Goal: Complete application form

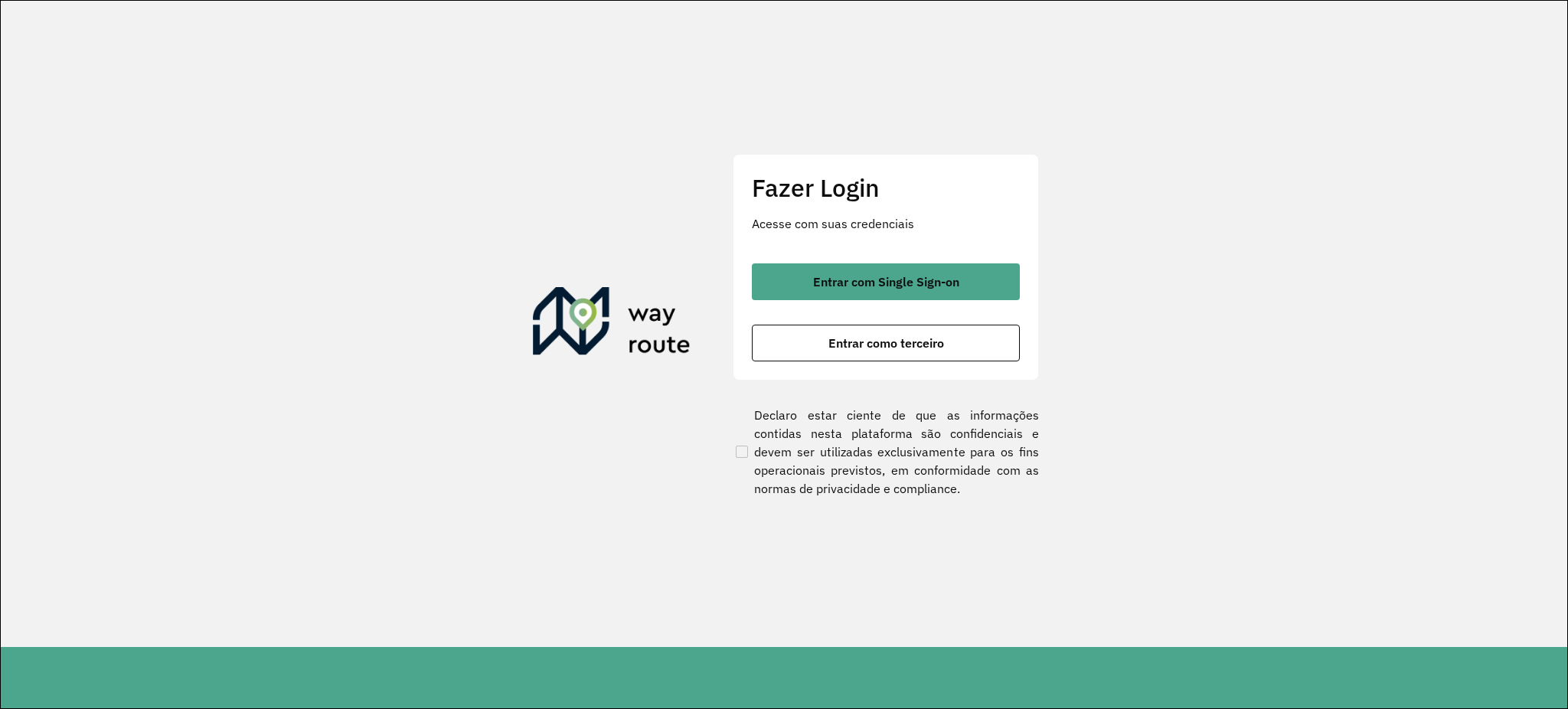
click at [900, 288] on span "Entrar com Single Sign-on" at bounding box center [886, 282] width 146 height 12
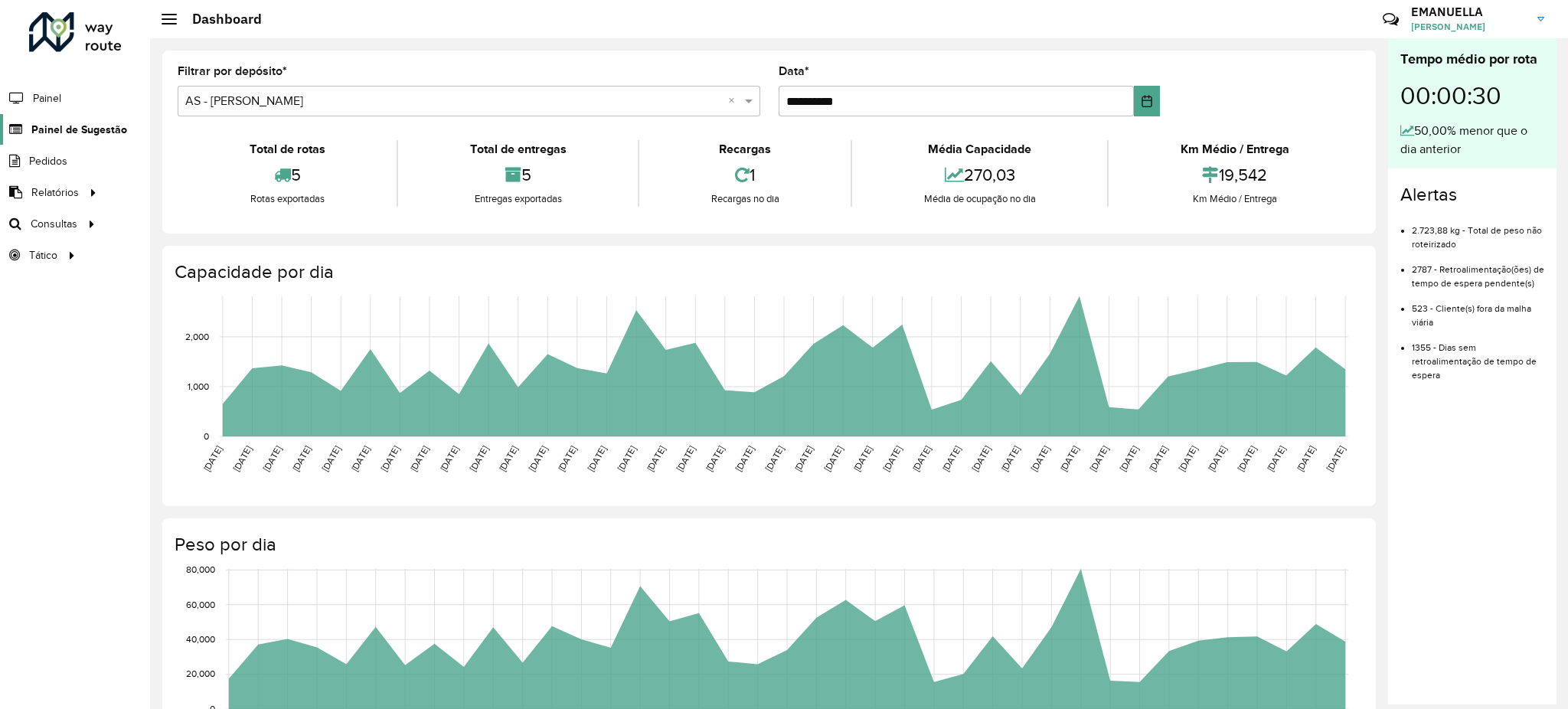
click at [66, 135] on span "Painel de Sugestão" at bounding box center [79, 129] width 96 height 16
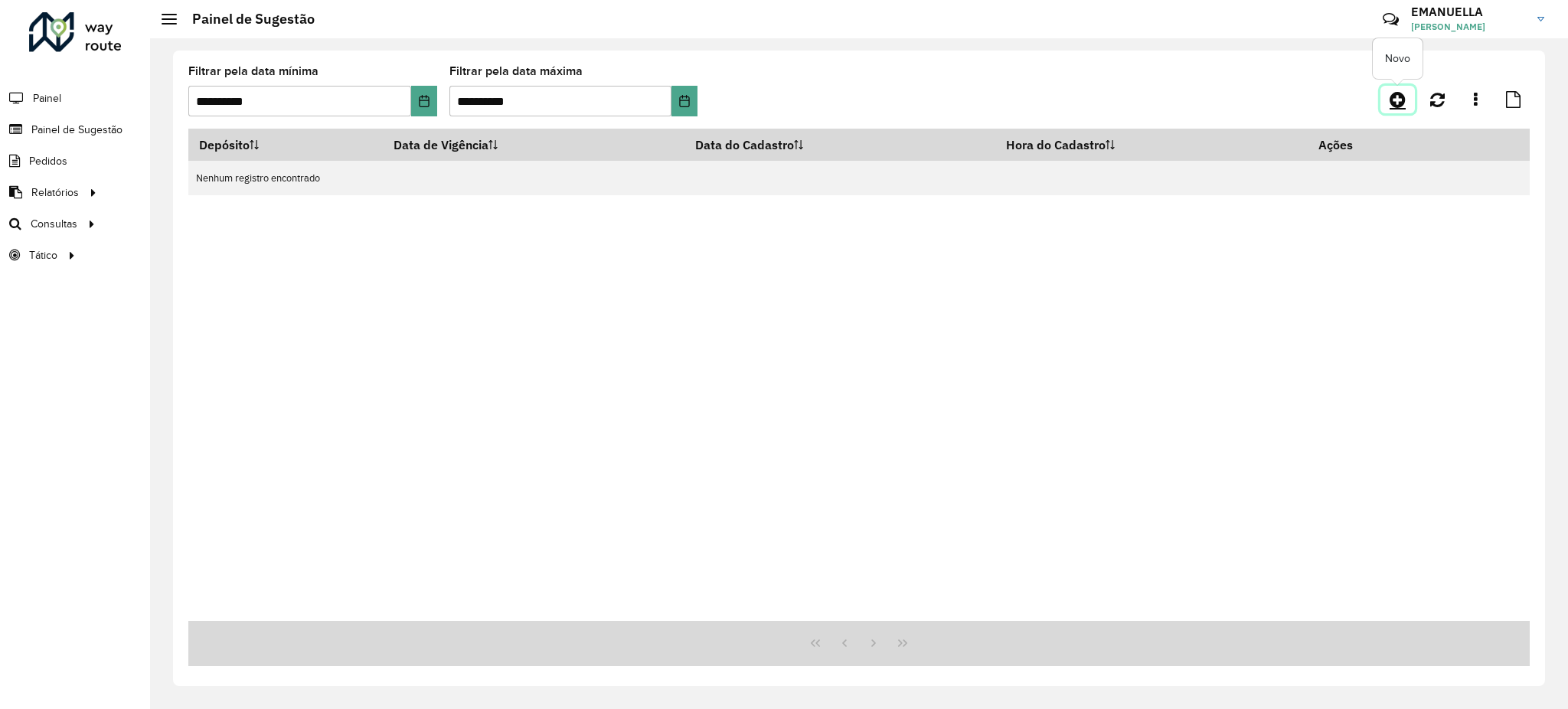
click at [1391, 95] on icon at bounding box center [1398, 100] width 16 height 19
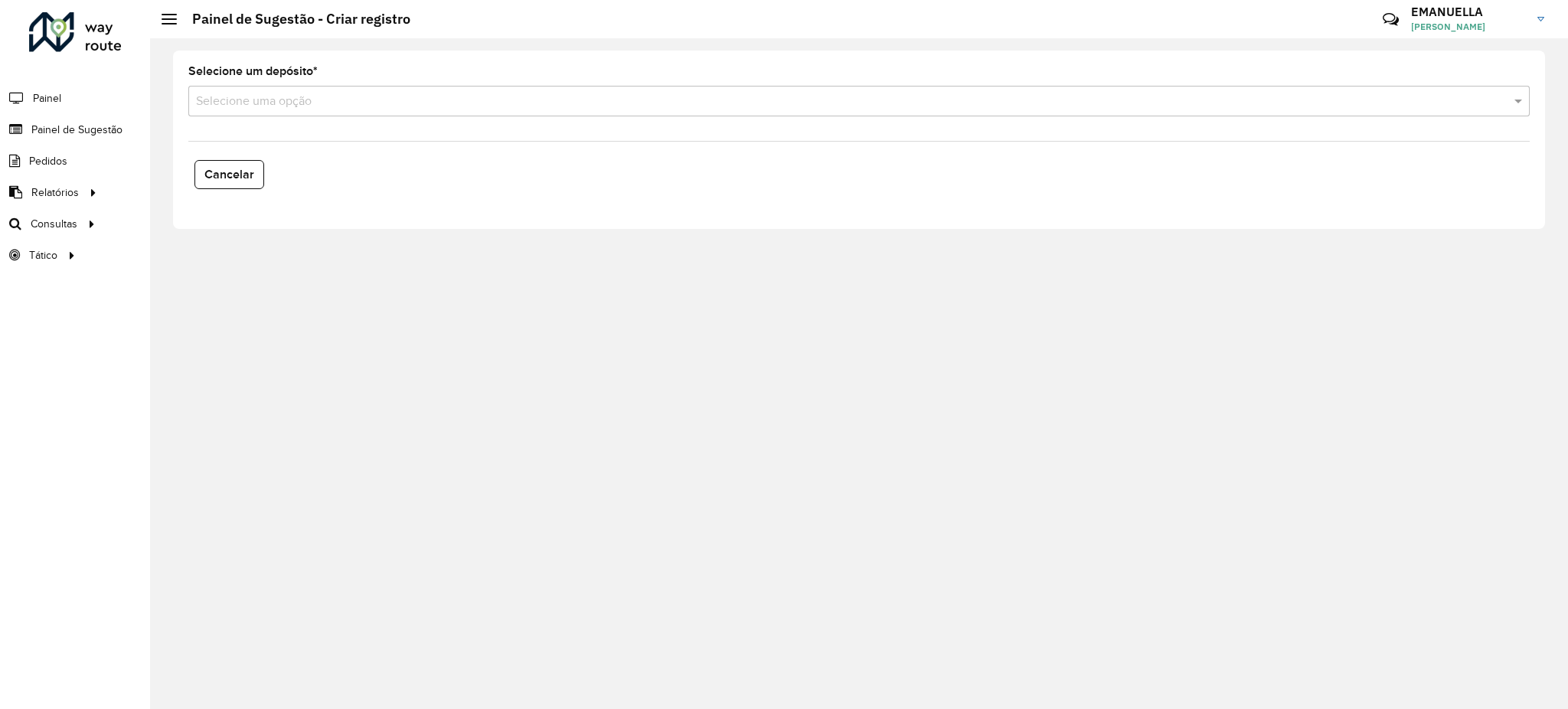
click at [578, 97] on input "text" at bounding box center [844, 102] width 1295 height 19
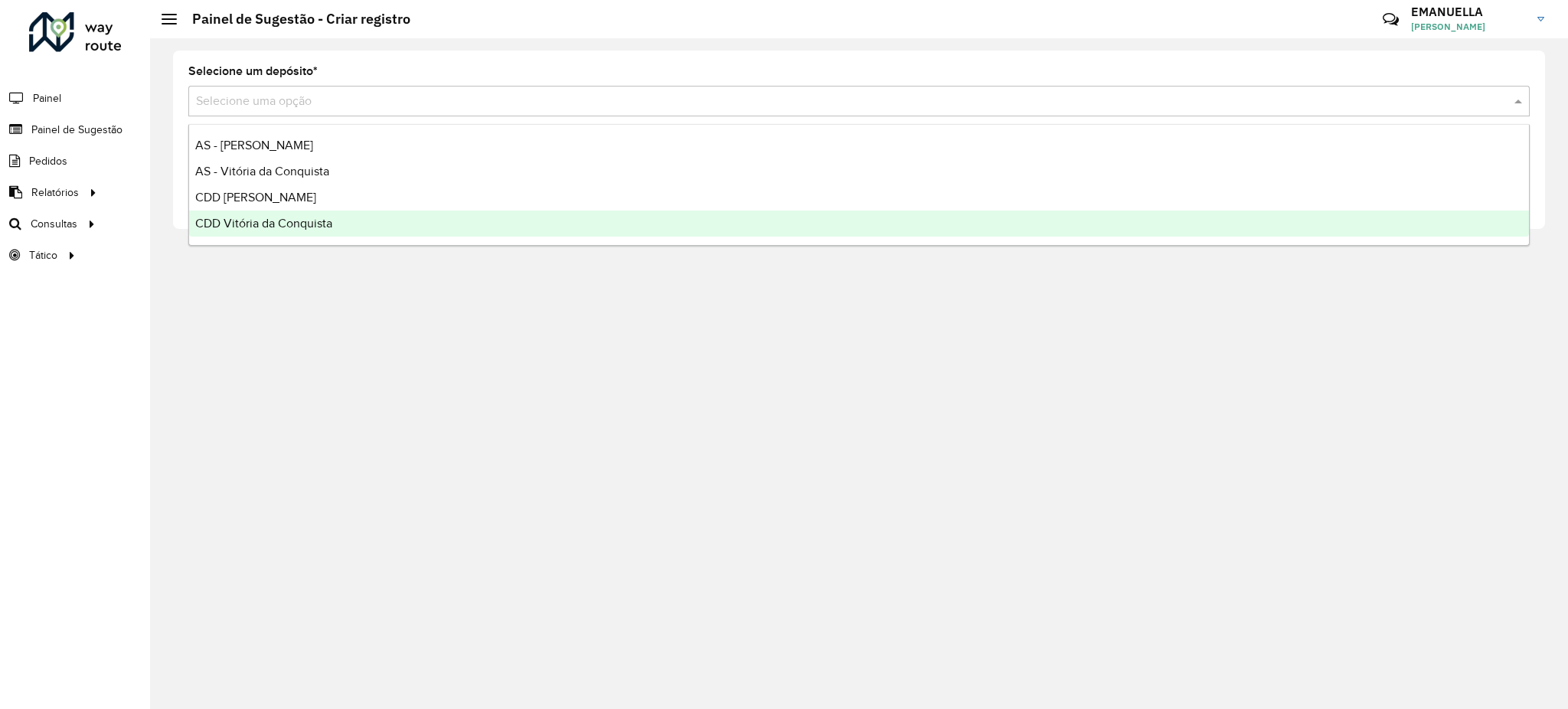
click at [288, 218] on span "CDD Vitória da Conquista" at bounding box center [263, 223] width 137 height 13
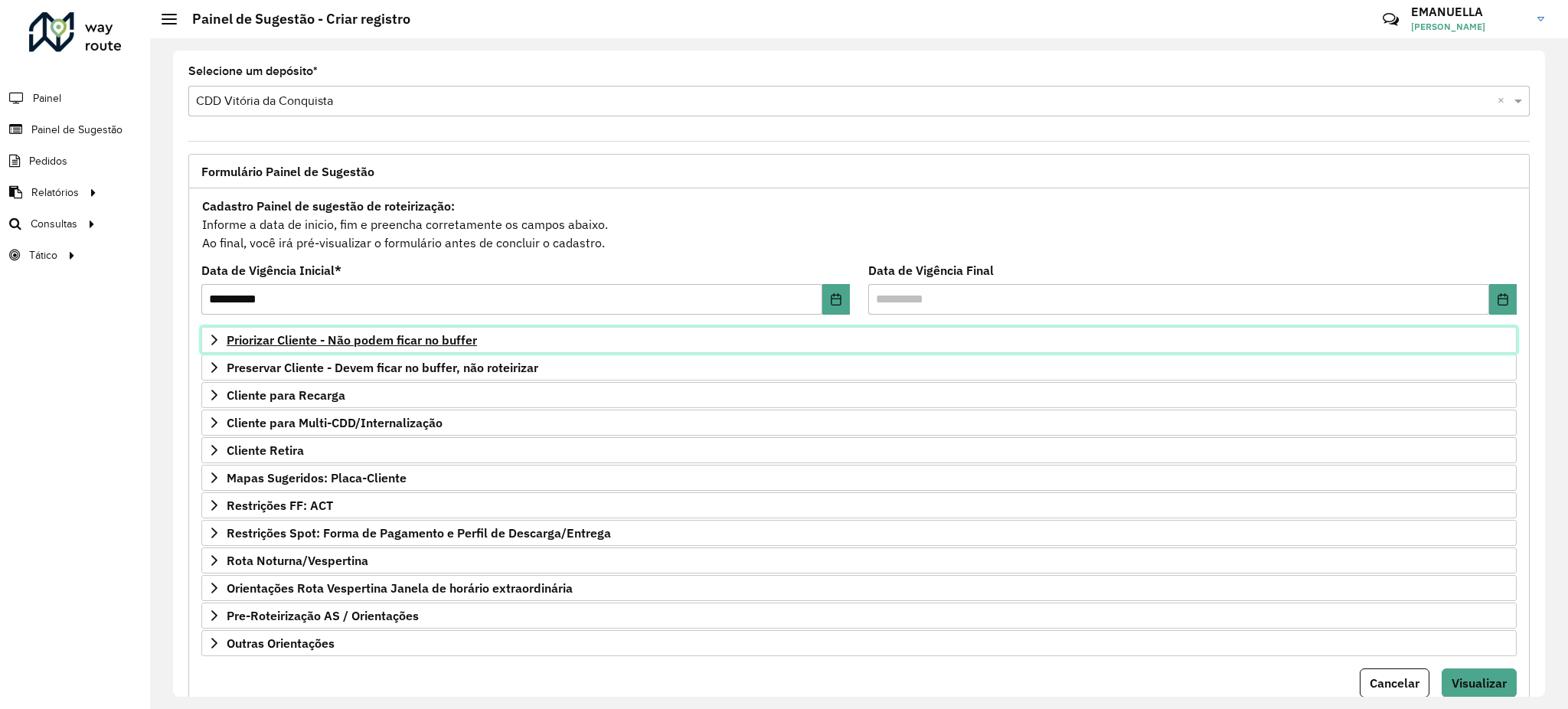
click at [331, 346] on span "Priorizar Cliente - Não podem ficar no buffer" at bounding box center [352, 340] width 250 height 12
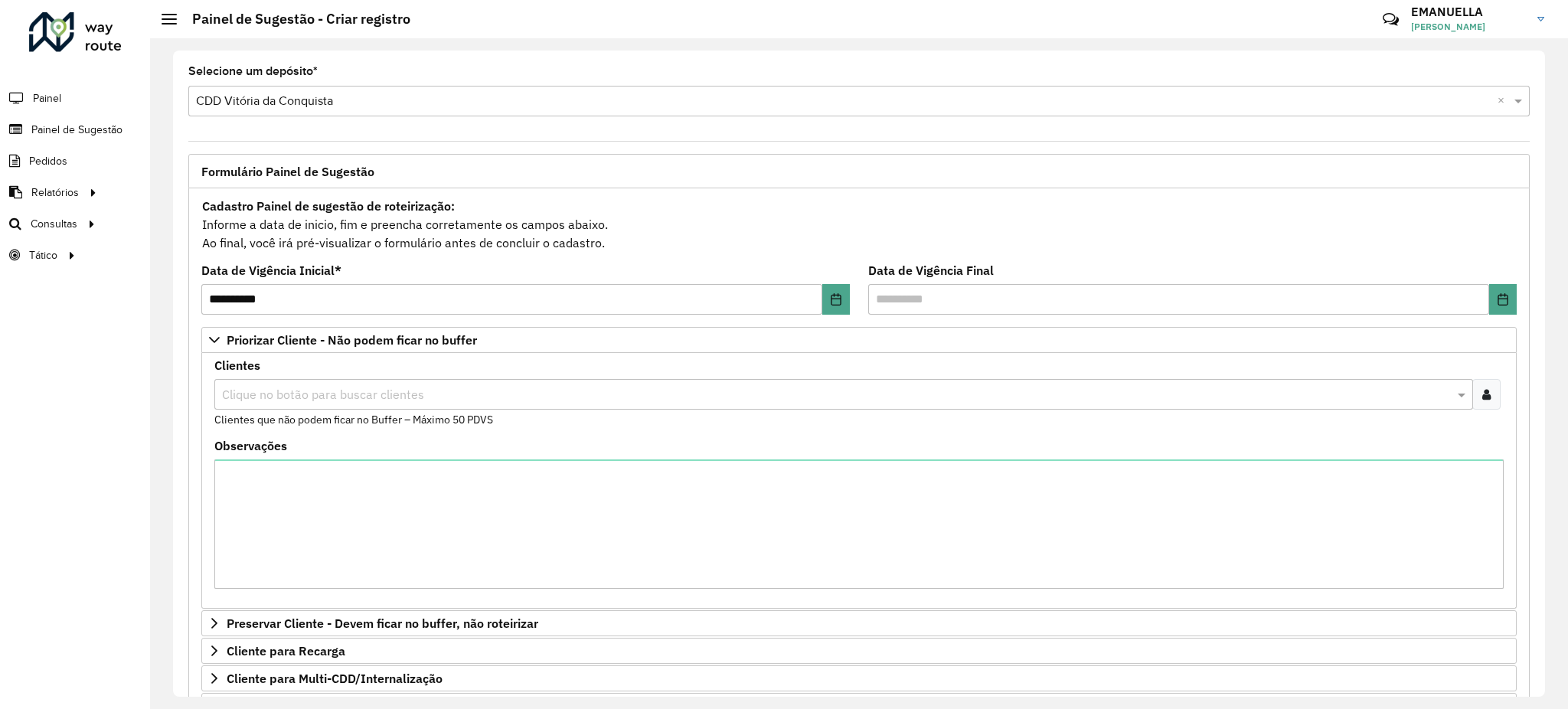
click at [332, 391] on input "text" at bounding box center [835, 394] width 1235 height 19
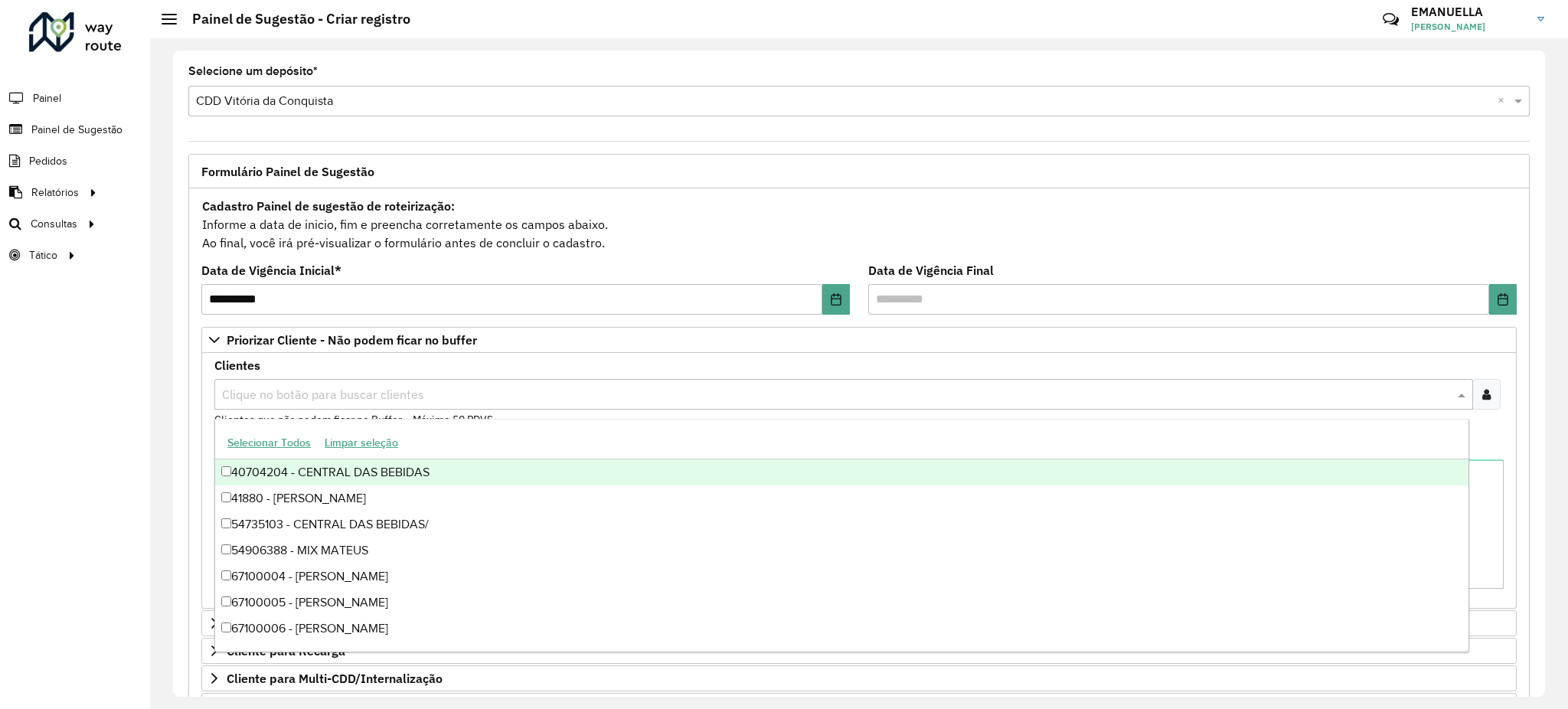
paste input "***"
type input "***"
click at [208, 378] on formly-field "Clientes Clique no botão para buscar clientes 67100838 - JR ALIANCA LTDA × × Cl…" at bounding box center [858, 400] width 1307 height 81
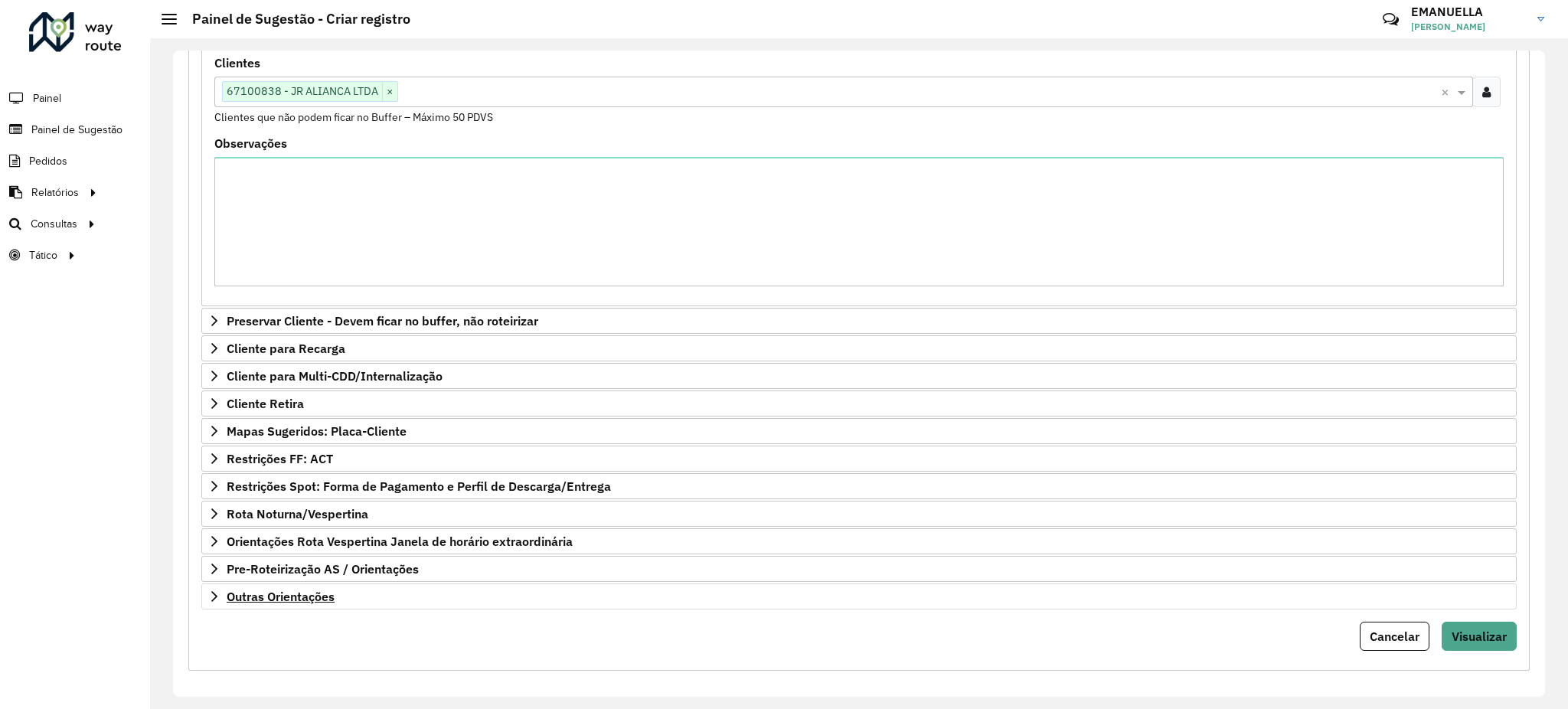
scroll to position [313, 0]
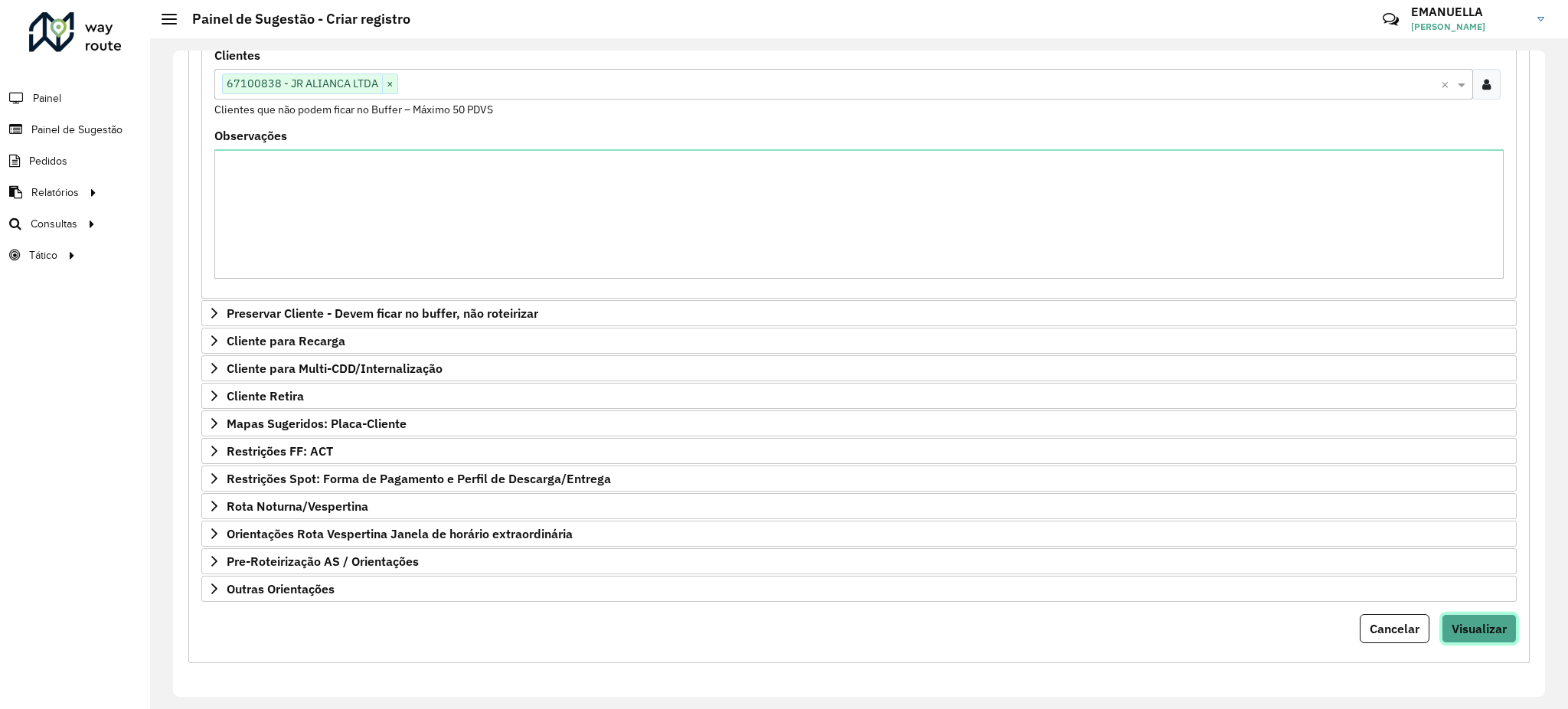
click at [1459, 630] on span "Visualizar" at bounding box center [1478, 629] width 55 height 16
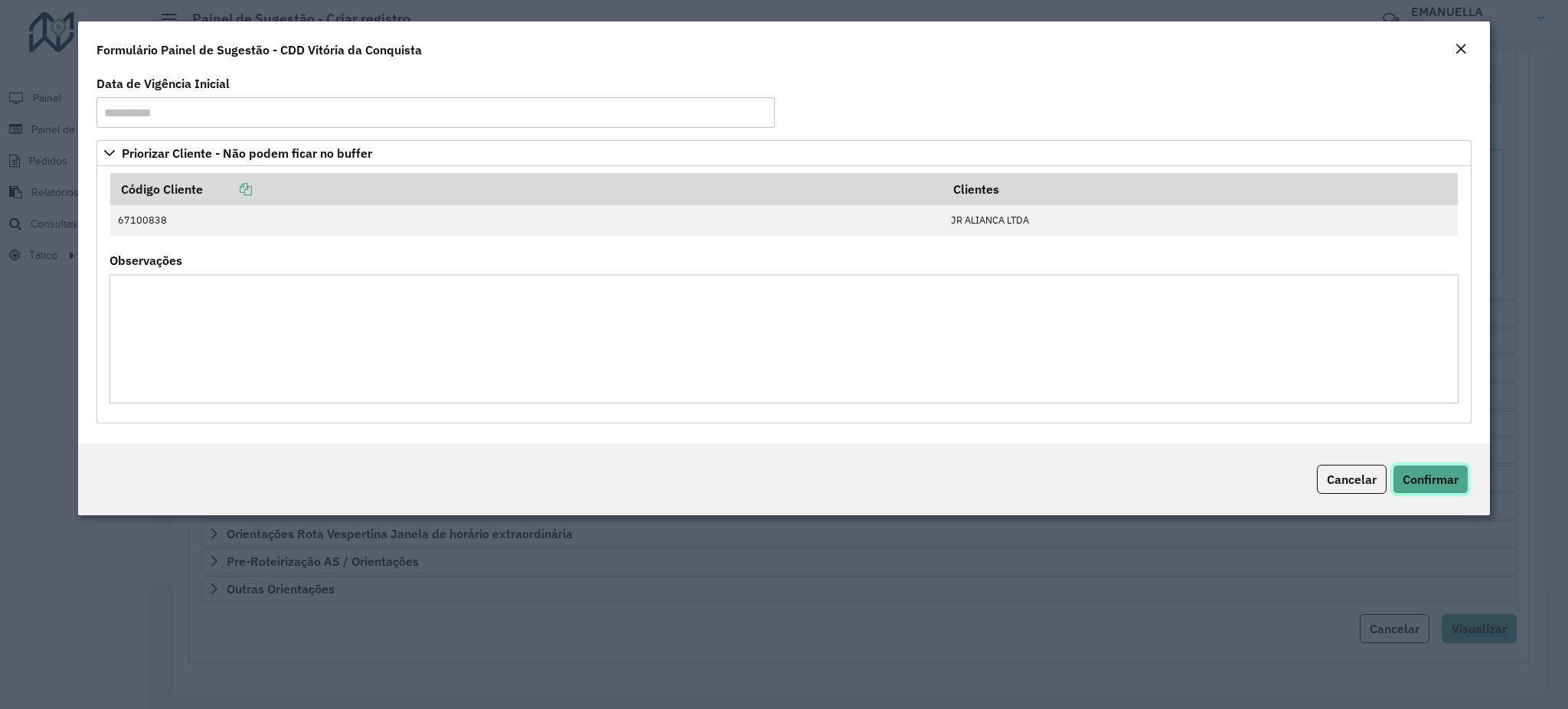
click at [1405, 490] on button "Confirmar" at bounding box center [1430, 479] width 76 height 30
